Goal: Task Accomplishment & Management: Manage account settings

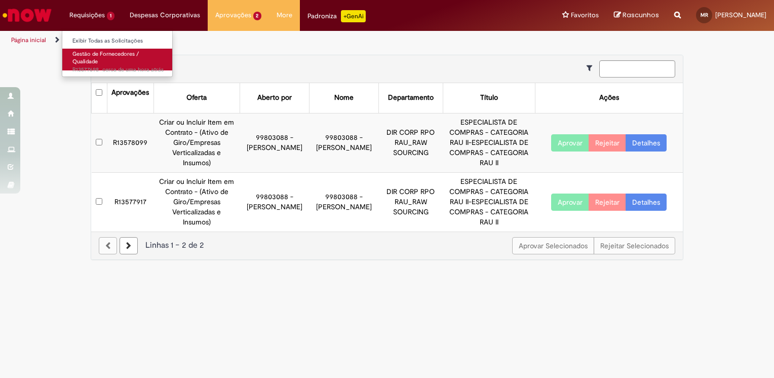
click at [125, 56] on span "Gestão de Fornecedores / Qualidade" at bounding box center [105, 58] width 66 height 16
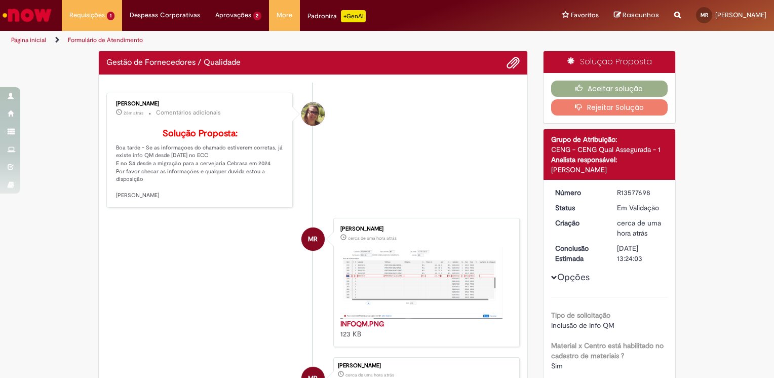
click at [352, 158] on li "[PERSON_NAME] 28m atrás 28 minutos atrás Comentários adicionais Solução Propost…" at bounding box center [312, 150] width 413 height 115
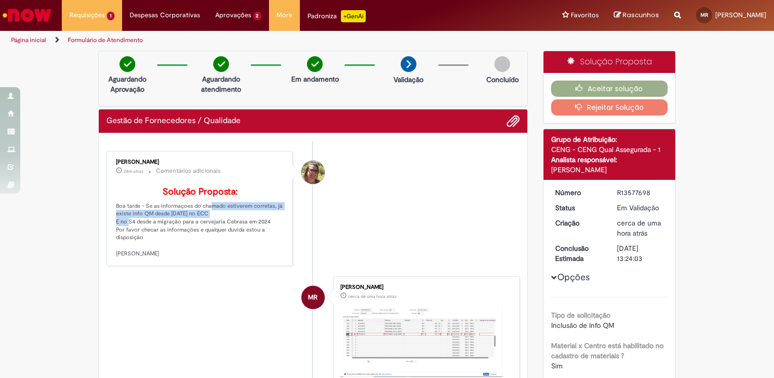
drag, startPoint x: 200, startPoint y: 220, endPoint x: 256, endPoint y: 228, distance: 56.7
click at [256, 228] on p "Solução Proposta: Boa tarde - Se as informaçoes do chamado estiverem corretas, …" at bounding box center [200, 222] width 169 height 71
click at [243, 232] on p "Solução Proposta: Boa tarde - Se as informaçoes do chamado estiverem corretas, …" at bounding box center [200, 222] width 169 height 71
drag, startPoint x: 129, startPoint y: 234, endPoint x: 260, endPoint y: 238, distance: 131.2
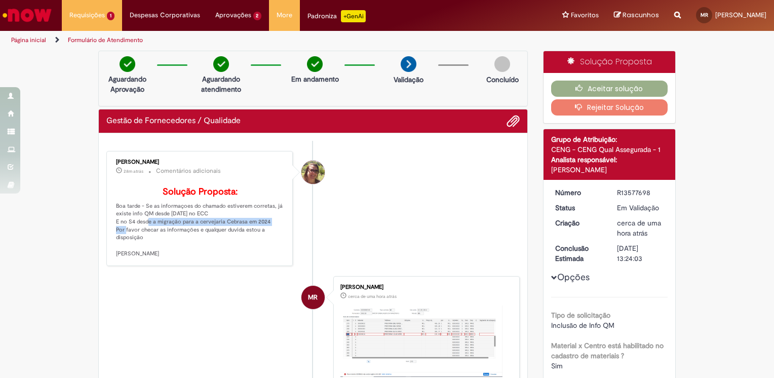
click at [260, 238] on p "Solução Proposta: Boa tarde - Se as informaçoes do chamado estiverem corretas, …" at bounding box center [200, 222] width 169 height 71
drag, startPoint x: 260, startPoint y: 238, endPoint x: 253, endPoint y: 247, distance: 11.1
click at [253, 247] on p "Solução Proposta: Boa tarde - Se as informaçoes do chamado estiverem corretas, …" at bounding box center [200, 222] width 169 height 71
click at [401, 242] on li "[PERSON_NAME] 28m atrás 28 minutos atrás Comentários adicionais Solução Propost…" at bounding box center [312, 208] width 413 height 115
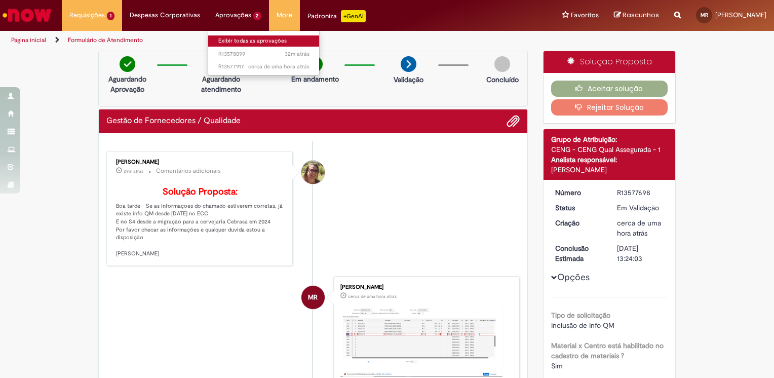
click at [238, 37] on link "Exibir todas as aprovações" at bounding box center [263, 40] width 111 height 11
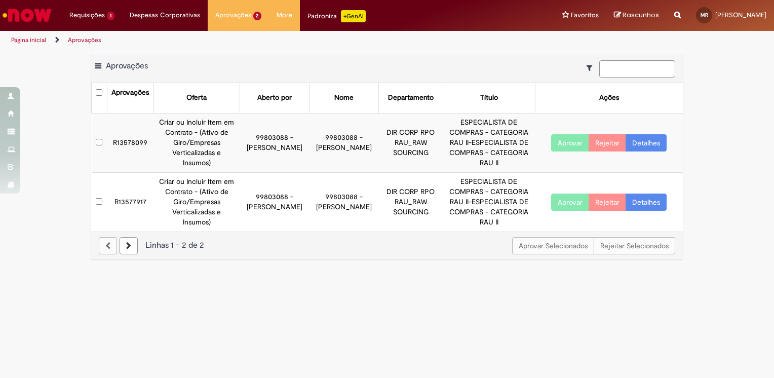
click at [559, 193] on button "Aprovar" at bounding box center [570, 201] width 38 height 17
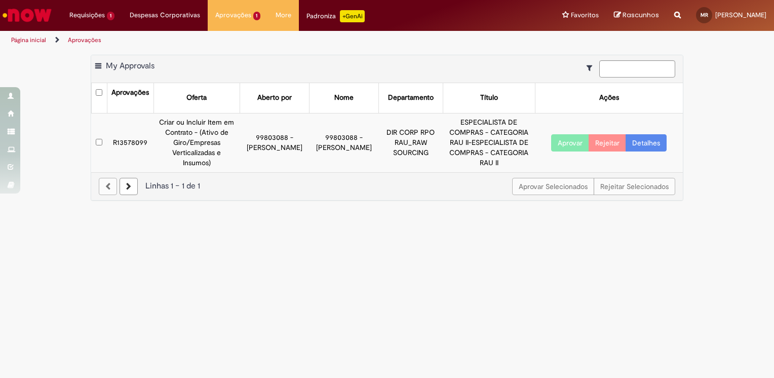
click at [572, 136] on button "Aprovar" at bounding box center [570, 142] width 38 height 17
